Goal: Information Seeking & Learning: Find specific page/section

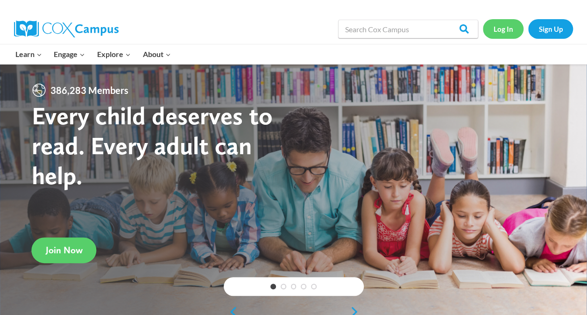
click at [501, 30] on link "Log In" at bounding box center [503, 28] width 41 height 19
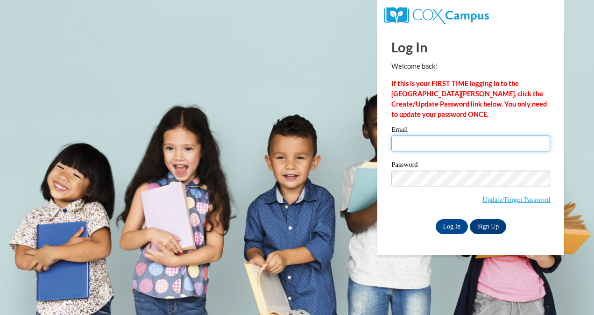
click at [407, 145] on input "Email" at bounding box center [470, 143] width 159 height 16
type input "[PERSON_NAME][EMAIL_ADDRESS][PERSON_NAME][DOMAIN_NAME]"
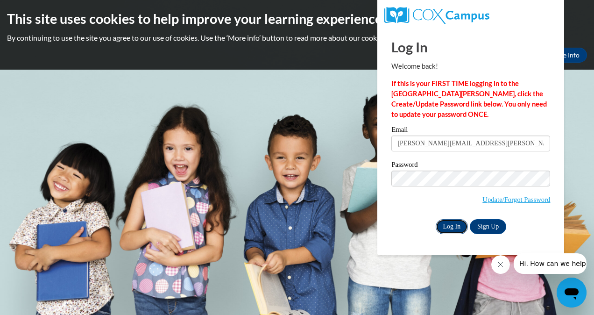
click at [448, 222] on input "Log In" at bounding box center [452, 226] width 33 height 15
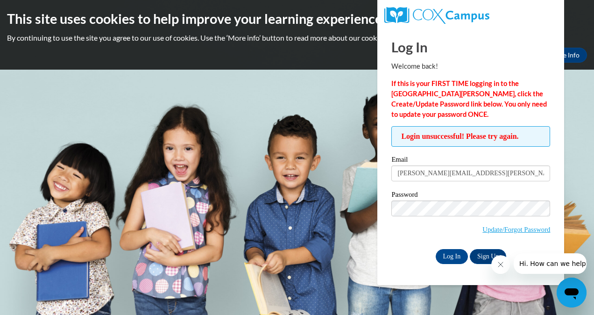
click at [108, 106] on body "This site uses cookies to help improve your learning experience. By continuing …" at bounding box center [297, 157] width 594 height 315
click at [579, 102] on body "This site uses cookies to help improve your learning experience. By continuing …" at bounding box center [297, 157] width 594 height 315
click at [500, 226] on link "Update/Forgot Password" at bounding box center [517, 229] width 68 height 7
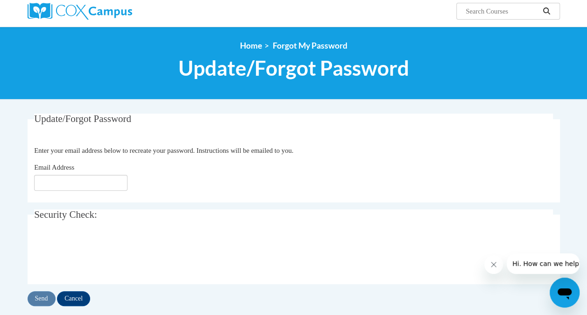
scroll to position [93, 0]
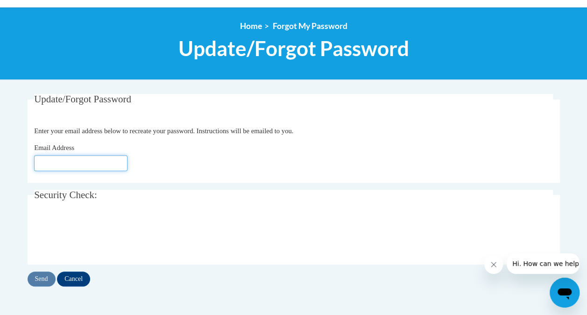
click at [56, 161] on input "Email Address" at bounding box center [80, 163] width 93 height 16
type input "Daryl.Renolds@cobbk12.org"
click at [41, 277] on input "Send" at bounding box center [42, 278] width 28 height 15
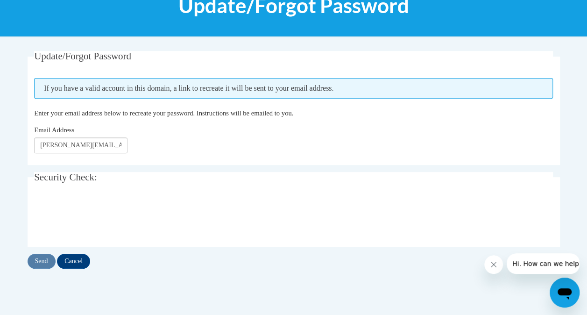
scroll to position [140, 0]
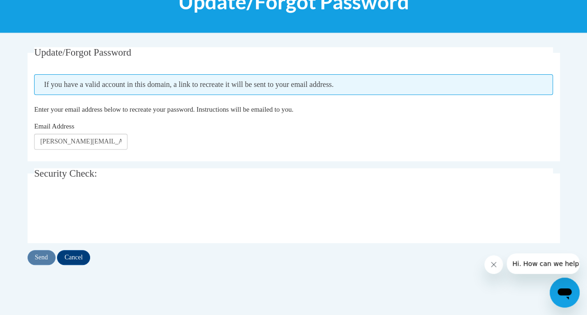
click at [400, 166] on div "Update/Forgot Password Please enter your email address If you have a valid acco…" at bounding box center [294, 156] width 532 height 218
click at [334, 276] on div "Update/Forgot Password Please enter your email address If you have a valid acco…" at bounding box center [294, 165] width 547 height 236
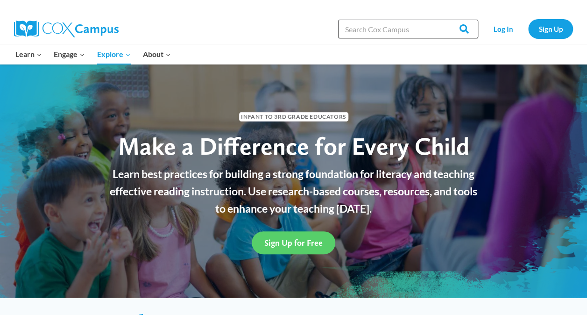
click at [390, 31] on input "Search in [URL][DOMAIN_NAME]" at bounding box center [408, 29] width 140 height 19
type input "lesson plans"
click at [466, 30] on input "Search" at bounding box center [460, 29] width 36 height 19
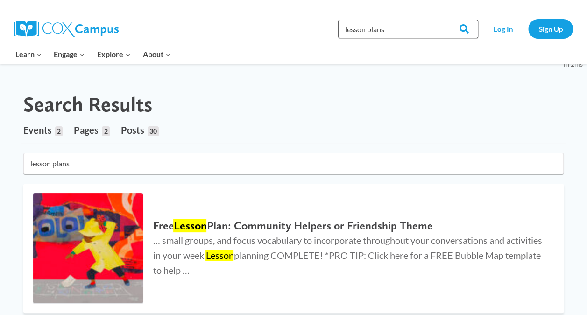
drag, startPoint x: 388, startPoint y: 30, endPoint x: 338, endPoint y: 36, distance: 50.3
click at [338, 36] on div "Search in https://coxcampus.org/ lesson plans Search Search Log In Sign Up" at bounding box center [400, 29] width 345 height 30
type input "Georgia ela standards"
click at [442, 20] on input "Search" at bounding box center [460, 29] width 36 height 19
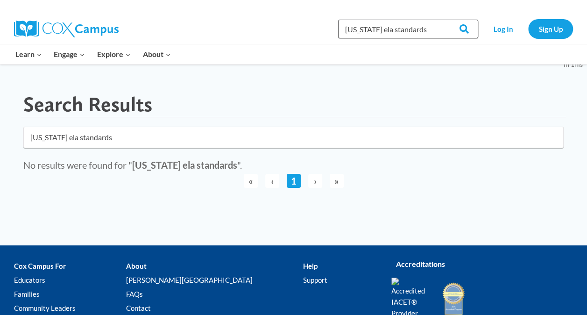
drag, startPoint x: 347, startPoint y: 28, endPoint x: 419, endPoint y: 23, distance: 71.6
click at [419, 23] on input "Georgia ela standards" at bounding box center [408, 29] width 140 height 19
paste input "Oral Language is the Foundation for Literacy"
type input "Oral Language is the Foundation for Literacy"
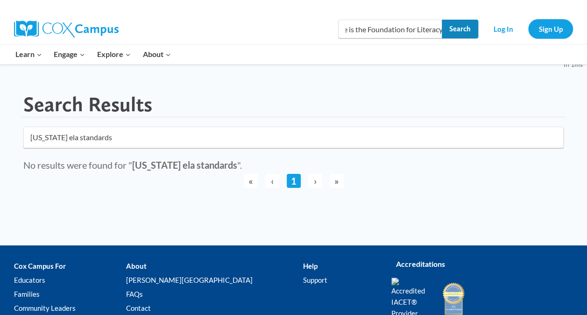
scroll to position [0, 0]
click at [462, 28] on input "Search" at bounding box center [460, 29] width 36 height 19
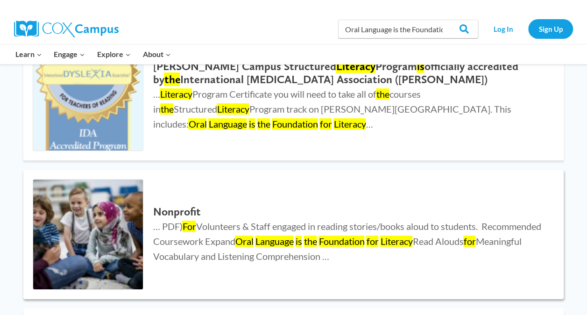
scroll to position [187, 0]
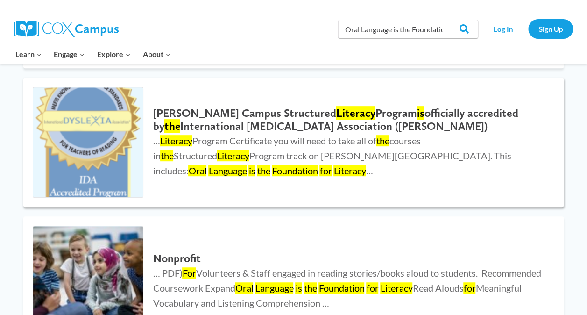
click at [247, 165] on mark "Language" at bounding box center [227, 170] width 38 height 11
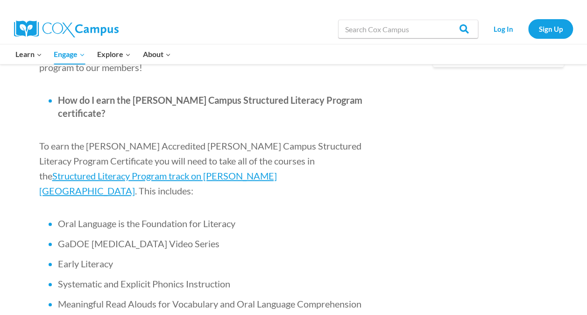
scroll to position [514, 0]
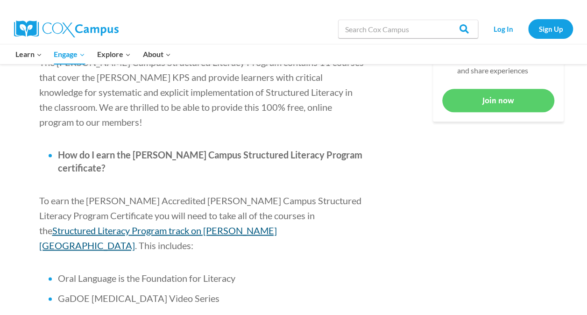
click at [241, 225] on span "Structured Literacy Program track on [PERSON_NAME][GEOGRAPHIC_DATA]" at bounding box center [158, 238] width 238 height 26
